Goal: Task Accomplishment & Management: Manage account settings

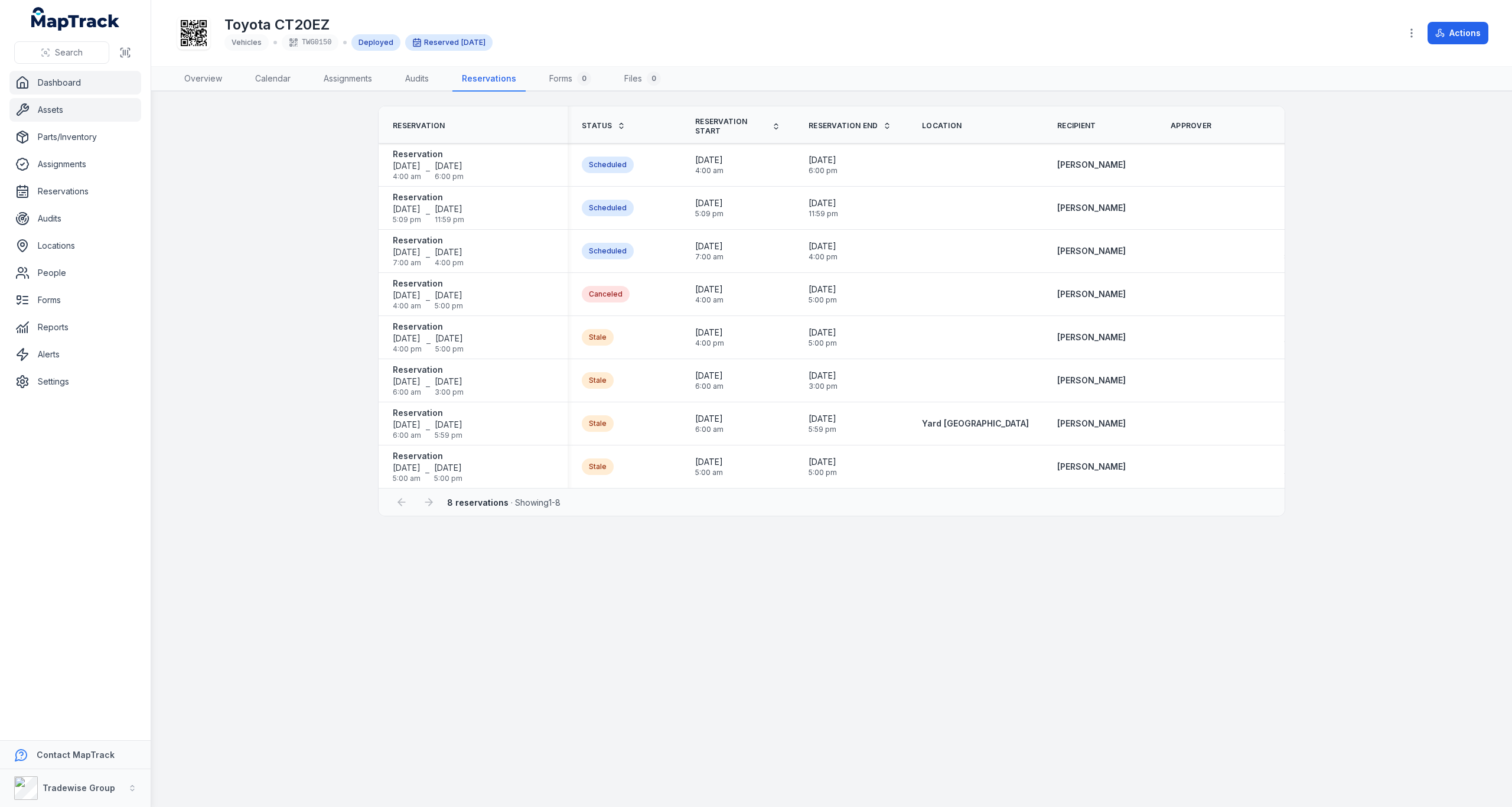
click at [35, 79] on link "Dashboard" at bounding box center [75, 82] width 132 height 24
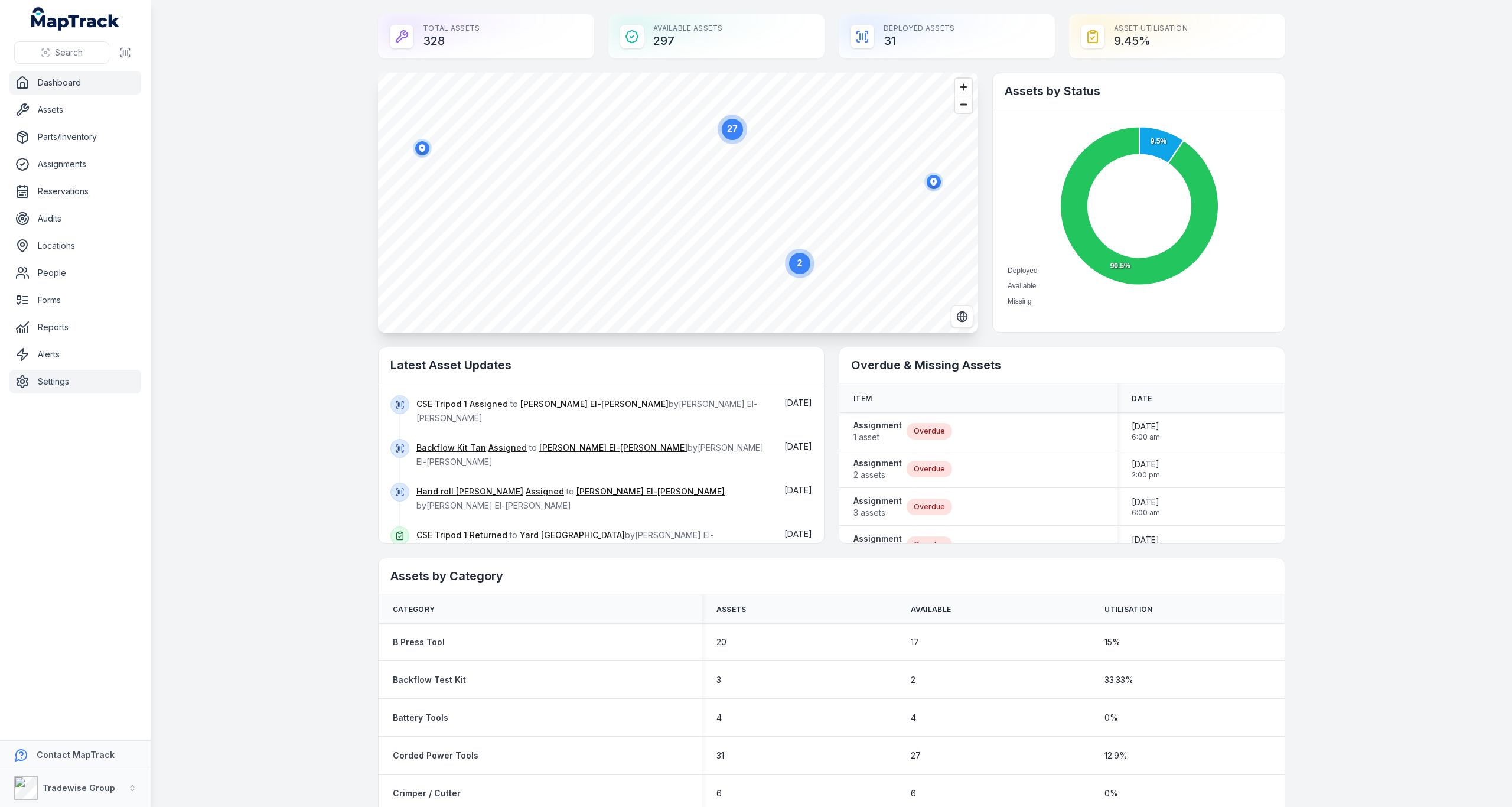
click at [64, 383] on link "Settings" at bounding box center [75, 381] width 132 height 24
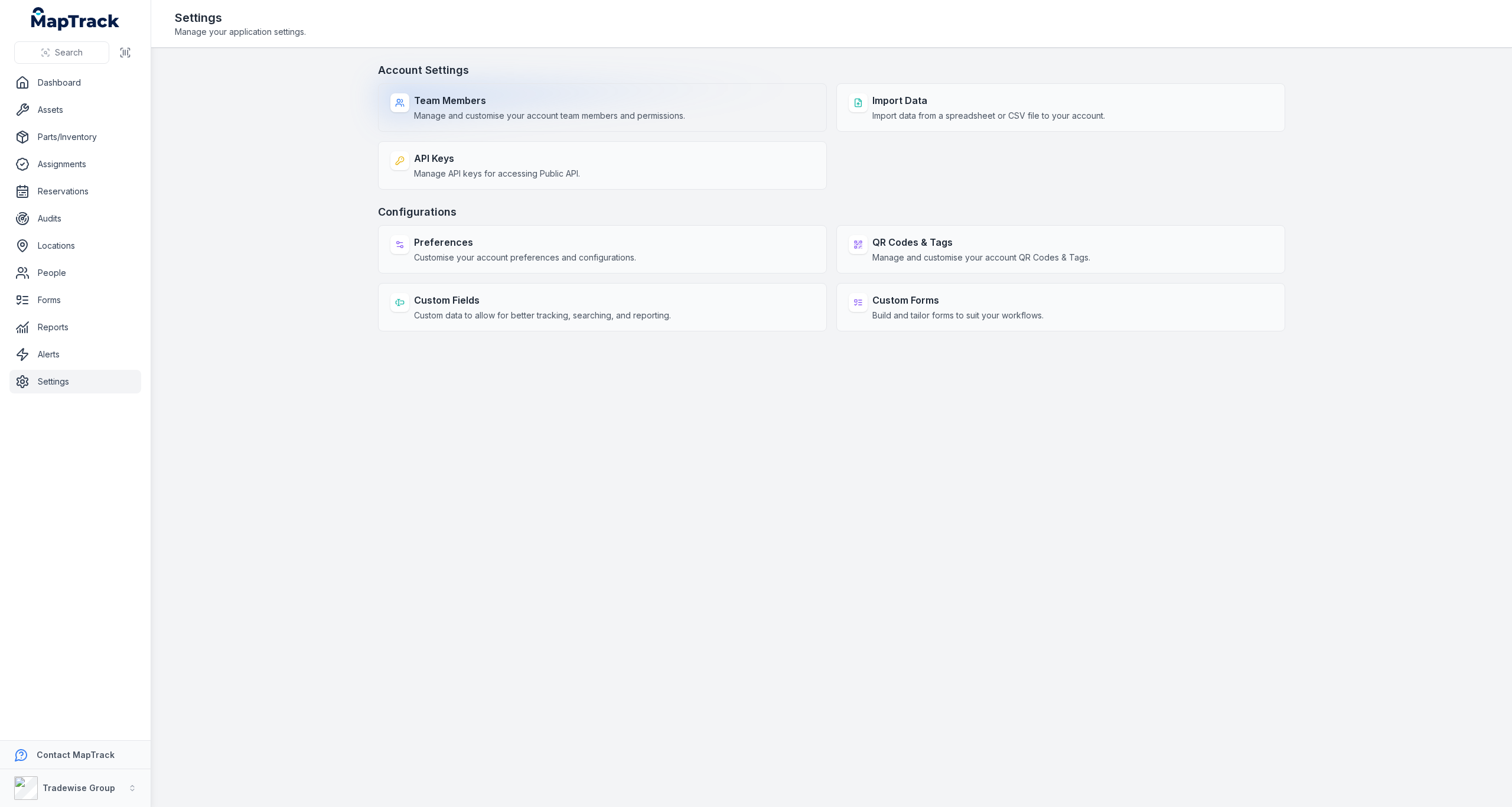
click at [486, 117] on span "Manage and customise your account team members and permissions." at bounding box center [549, 115] width 271 height 12
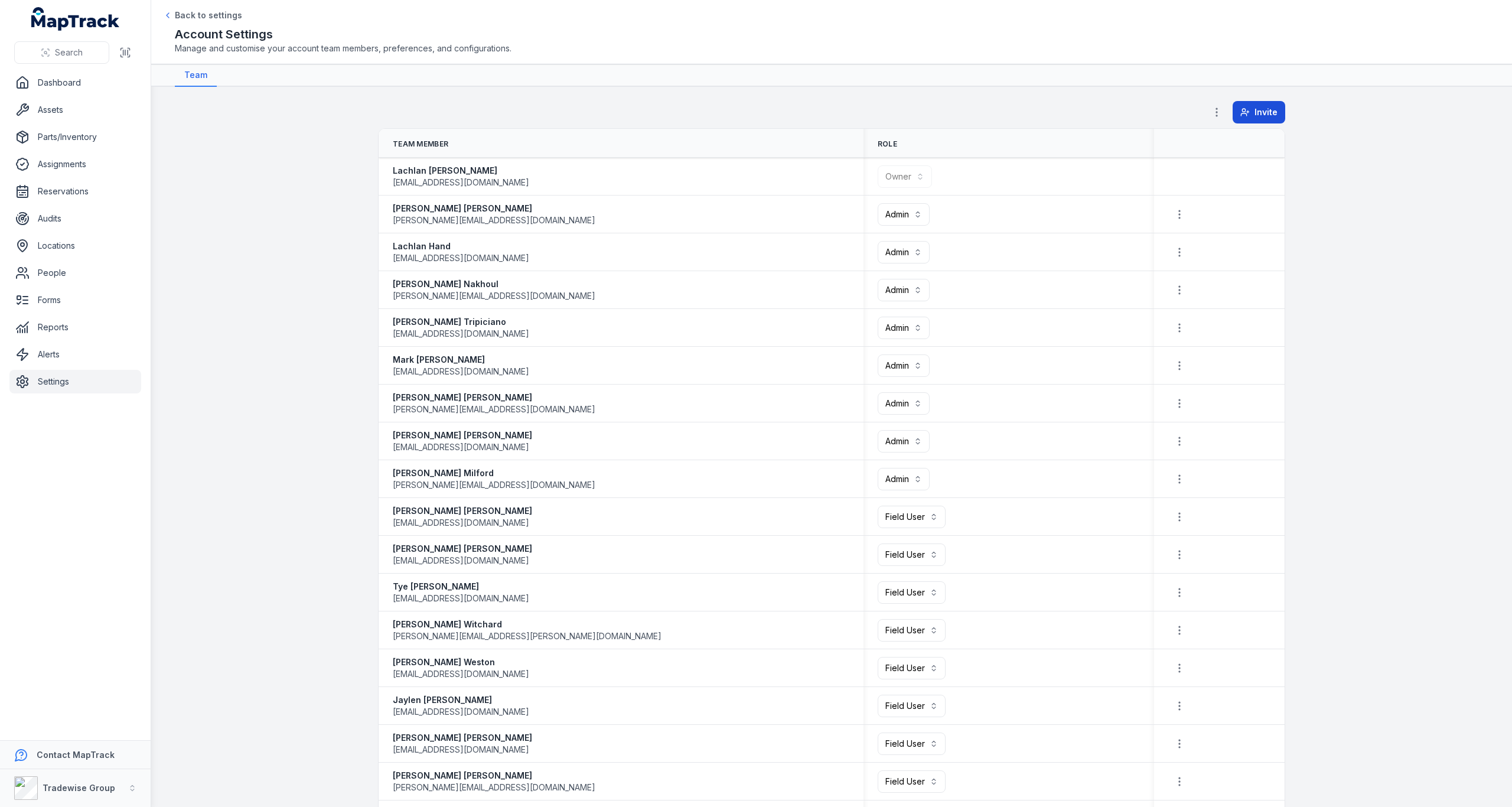
click at [1256, 114] on span "Invite" at bounding box center [1266, 112] width 23 height 12
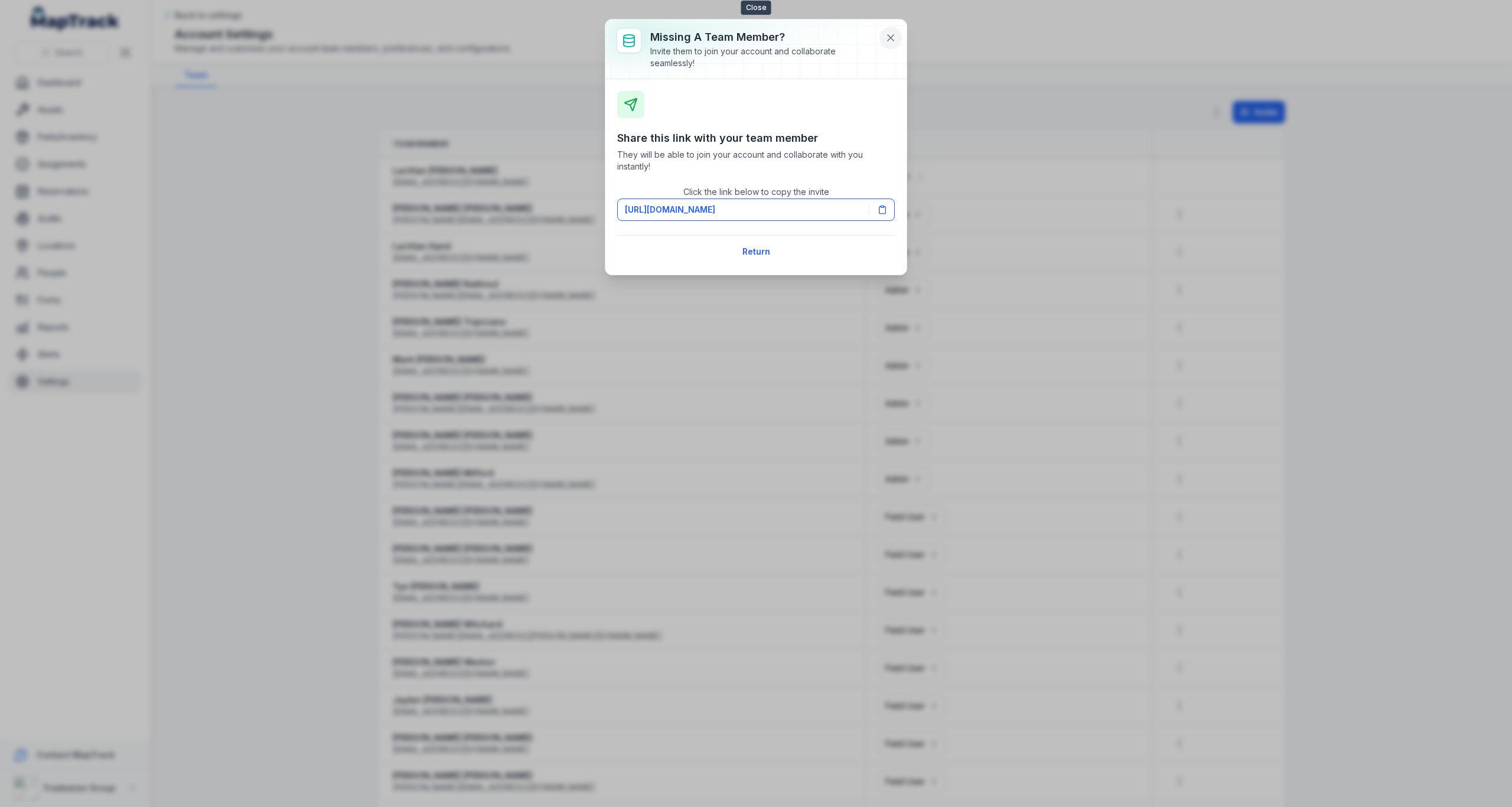
click at [894, 40] on icon at bounding box center [891, 38] width 6 height 6
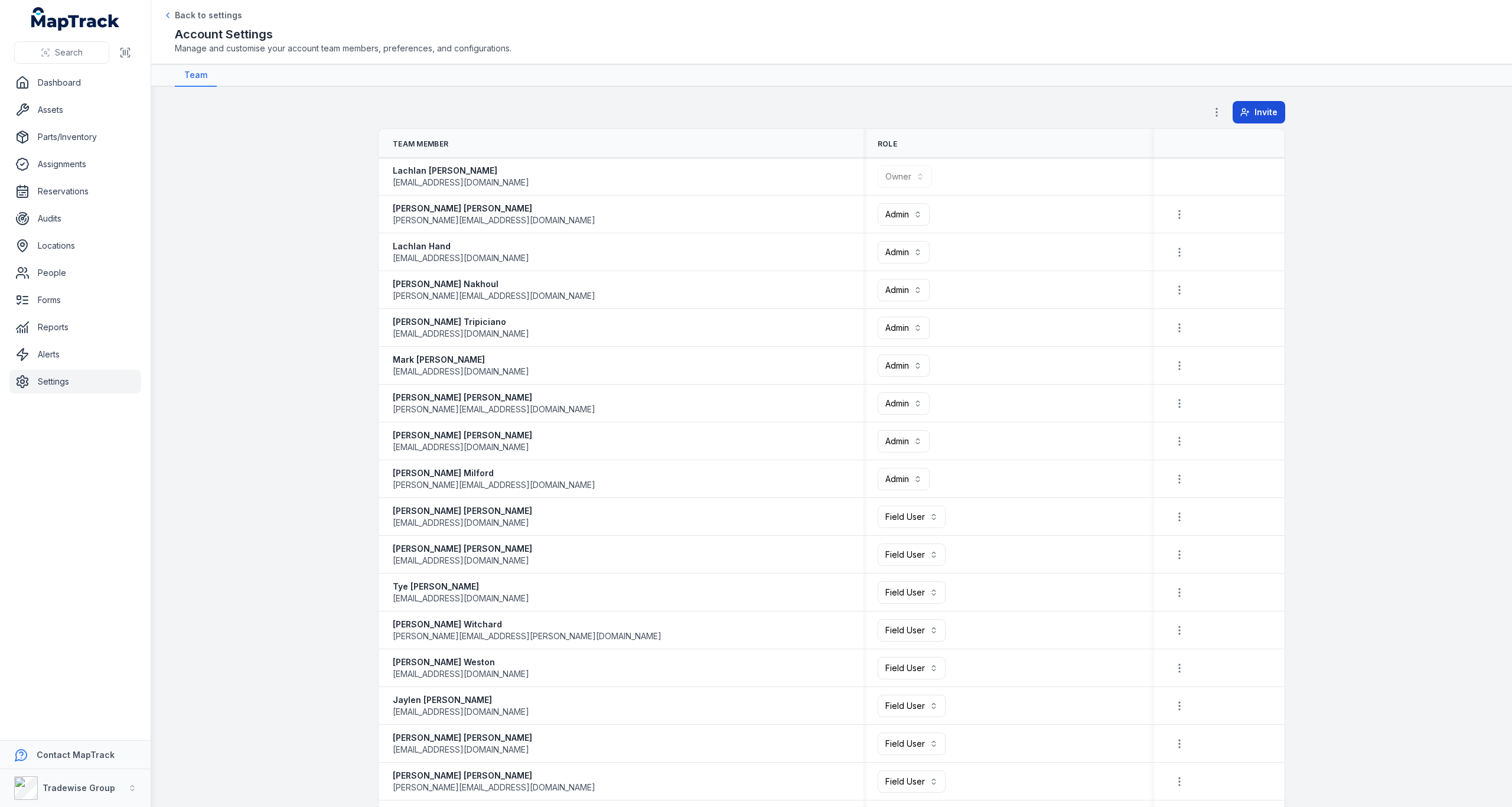
click at [1261, 114] on span "Invite" at bounding box center [1266, 112] width 23 height 12
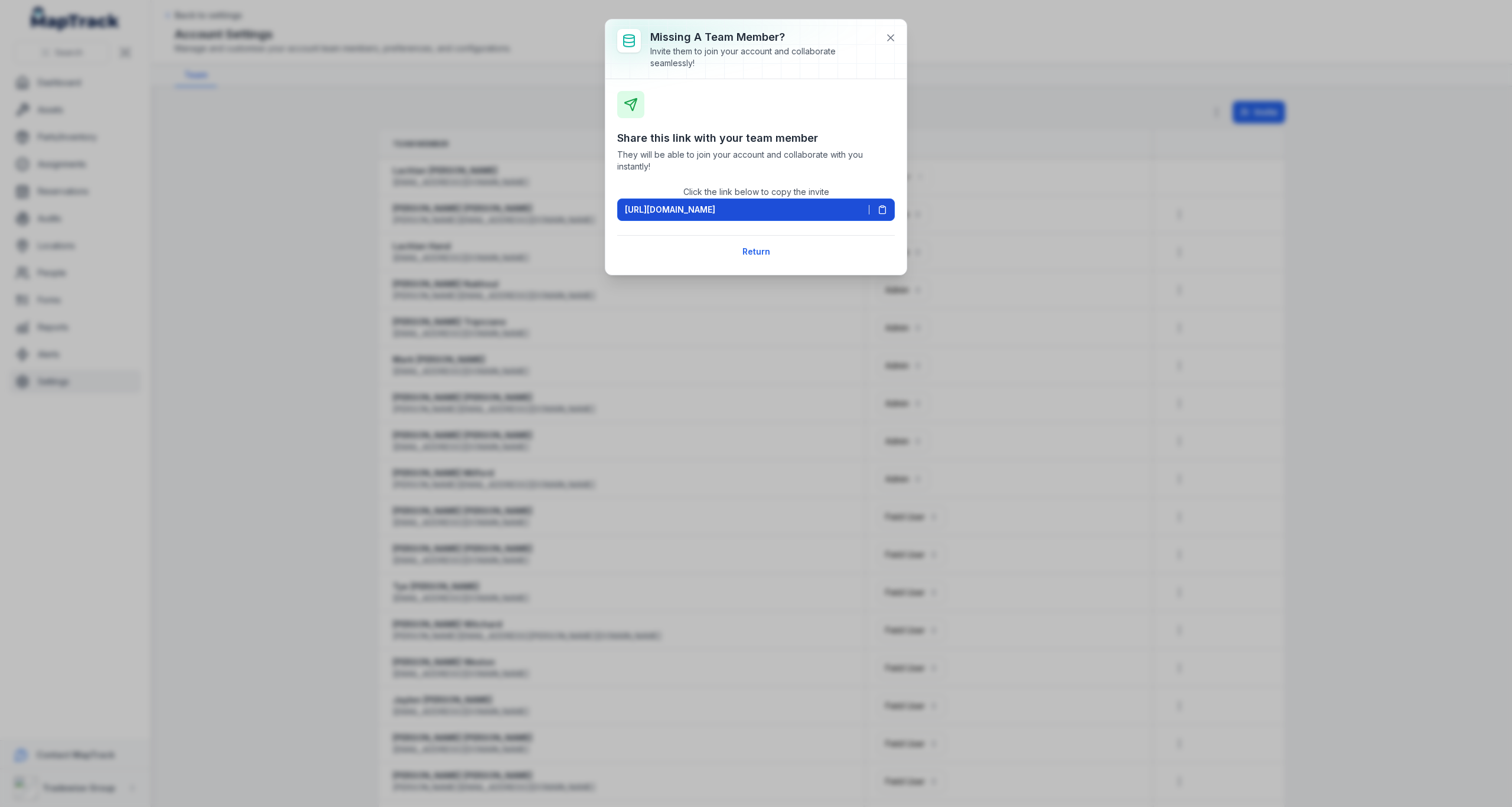
click at [881, 210] on icon at bounding box center [882, 209] width 9 height 9
click at [887, 35] on icon at bounding box center [890, 38] width 12 height 12
